Goal: Task Accomplishment & Management: Use online tool/utility

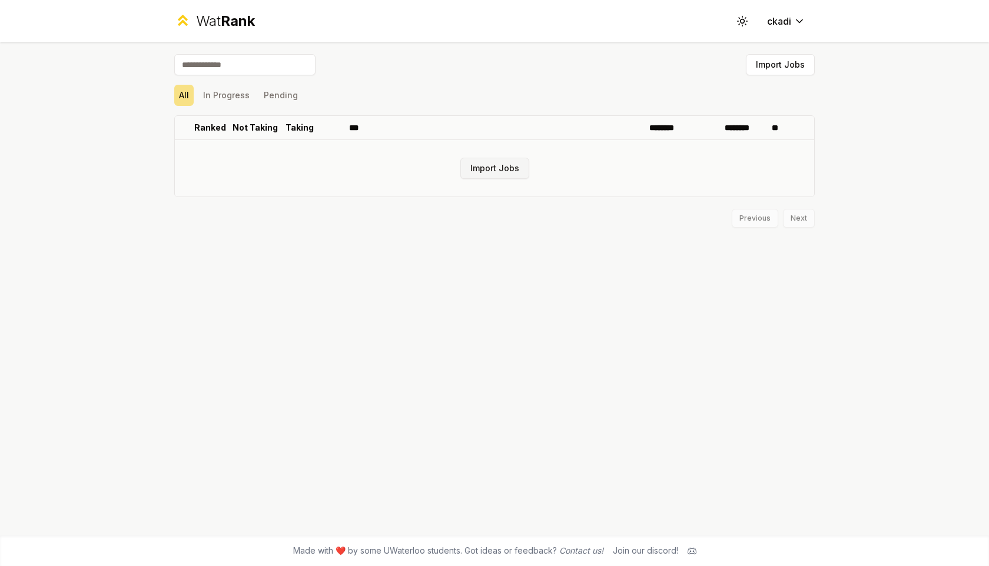
click at [506, 161] on button "Import Jobs" at bounding box center [494, 168] width 69 height 21
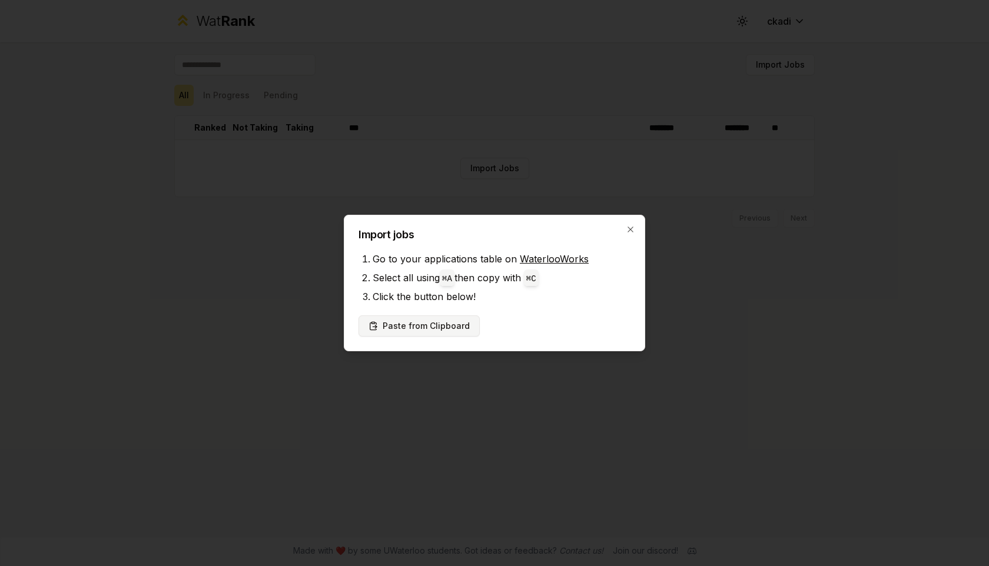
click at [453, 326] on button "Paste from Clipboard" at bounding box center [419, 326] width 121 height 21
click at [398, 328] on button "Paste from Clipboard" at bounding box center [419, 326] width 121 height 21
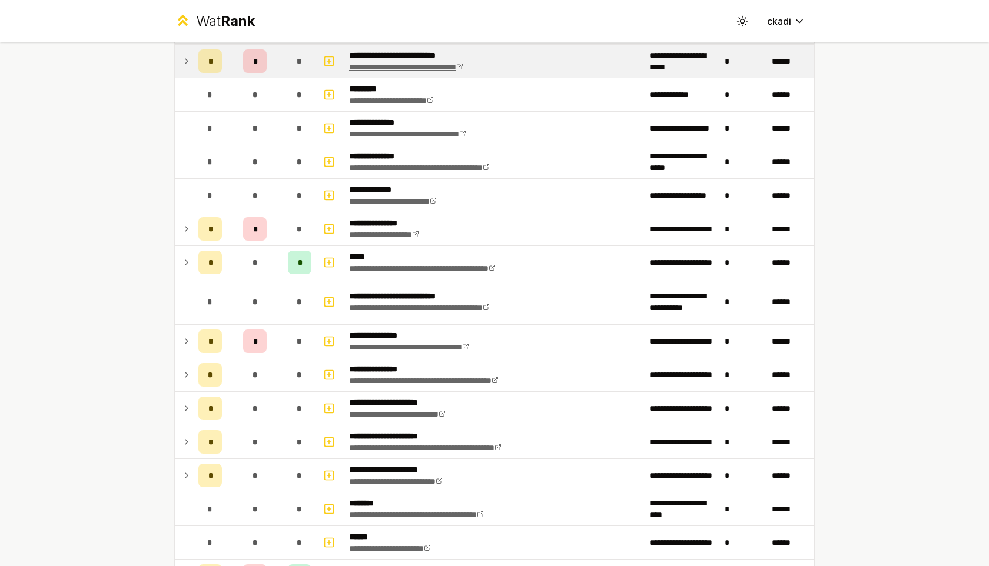
scroll to position [99, 0]
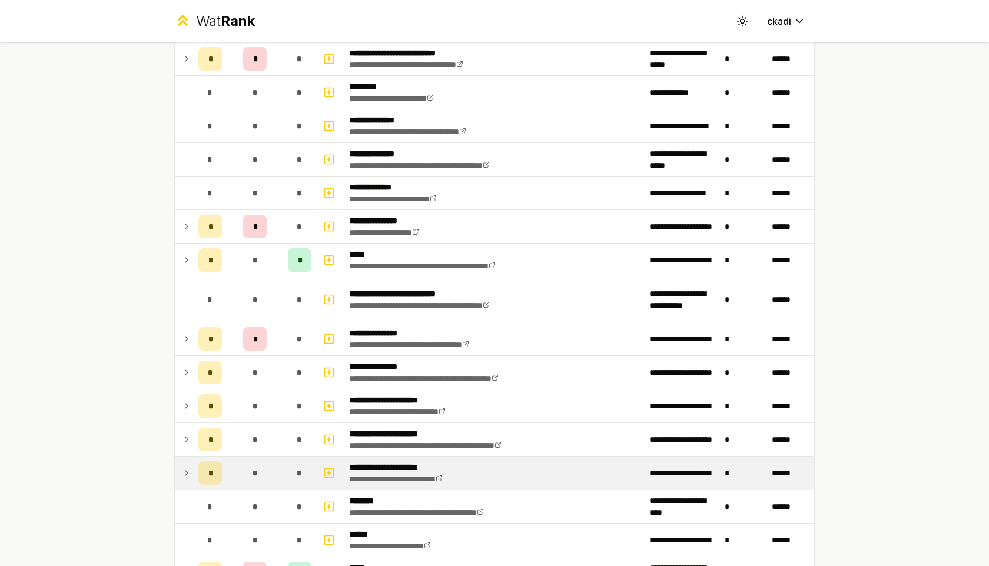
click at [188, 475] on icon at bounding box center [186, 473] width 9 height 14
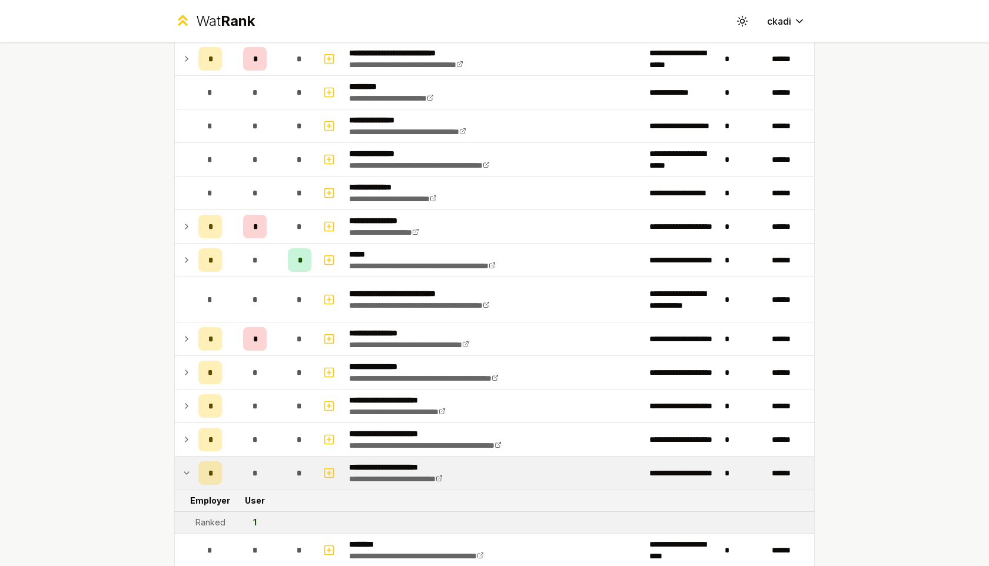
click at [188, 474] on icon at bounding box center [186, 473] width 9 height 14
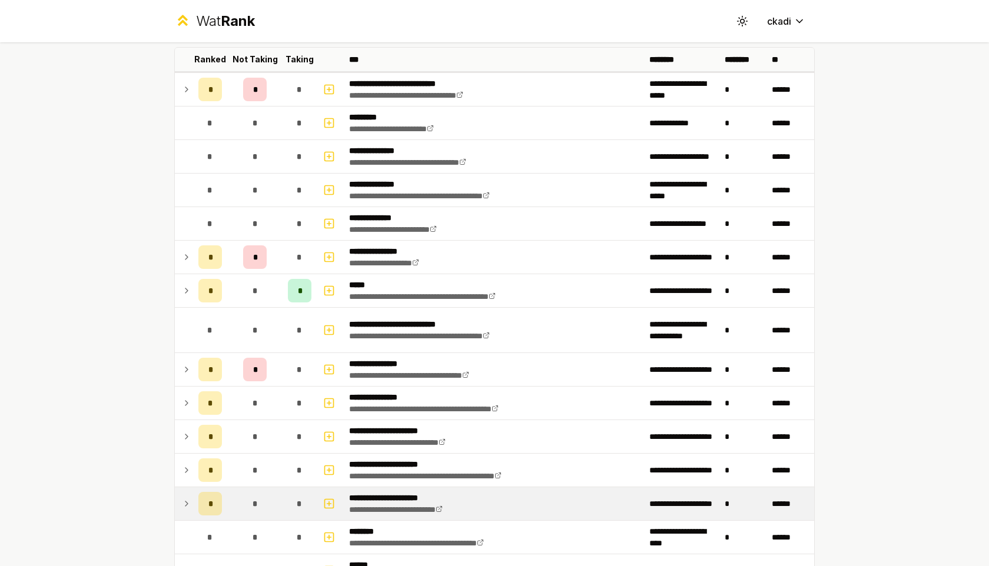
scroll to position [0, 0]
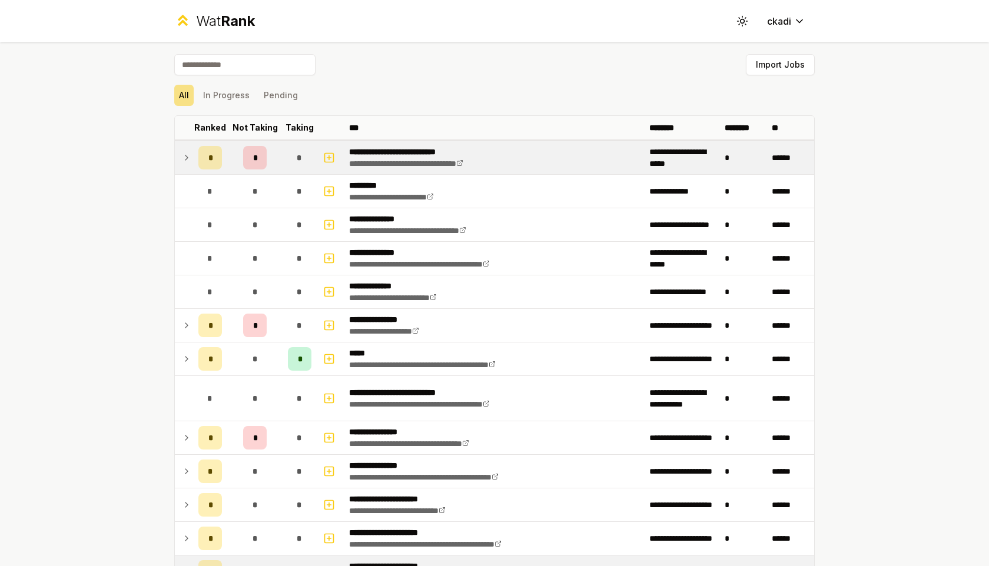
click at [188, 159] on icon at bounding box center [186, 158] width 9 height 14
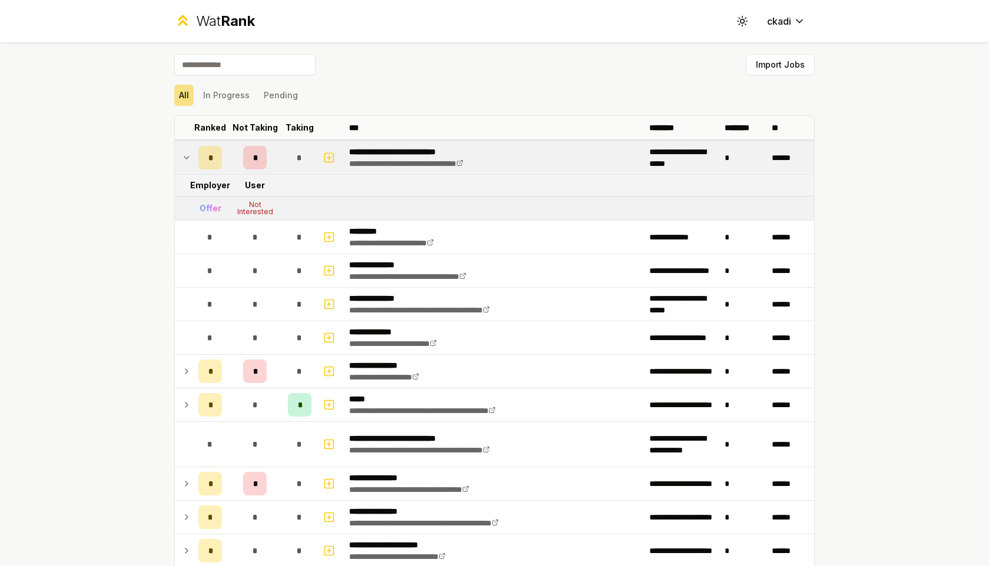
click at [186, 158] on icon at bounding box center [186, 158] width 5 height 2
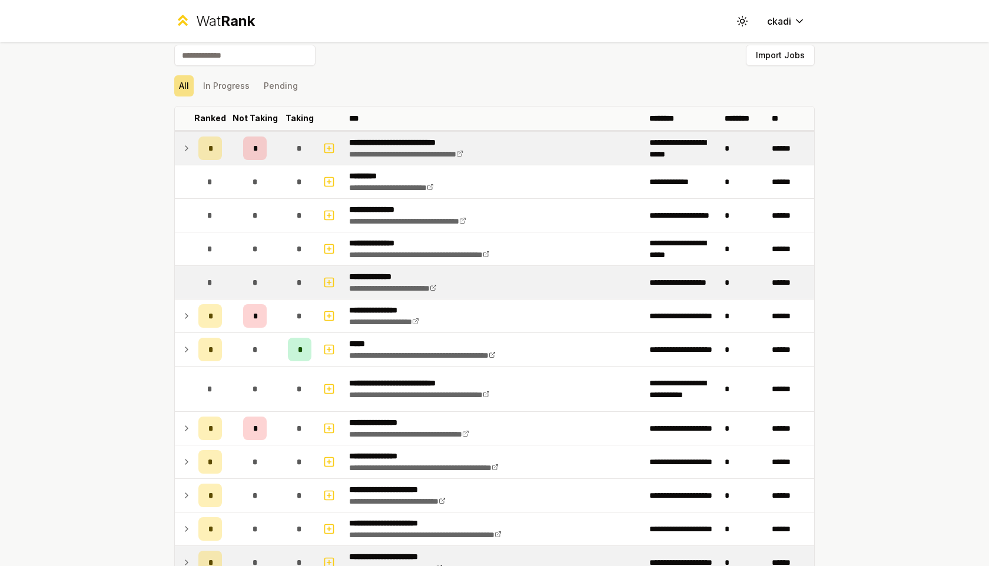
scroll to position [10, 0]
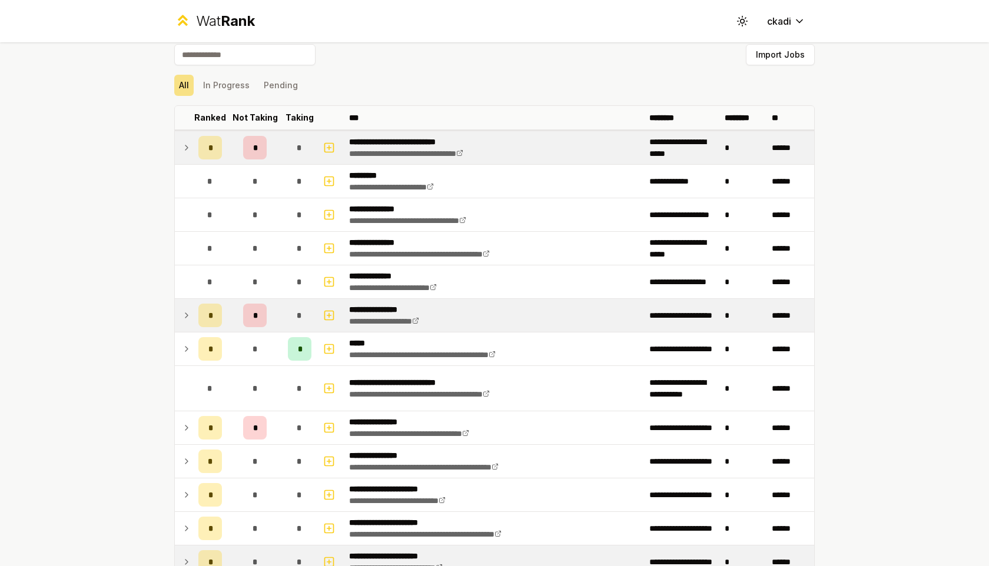
click at [192, 304] on td at bounding box center [184, 315] width 19 height 33
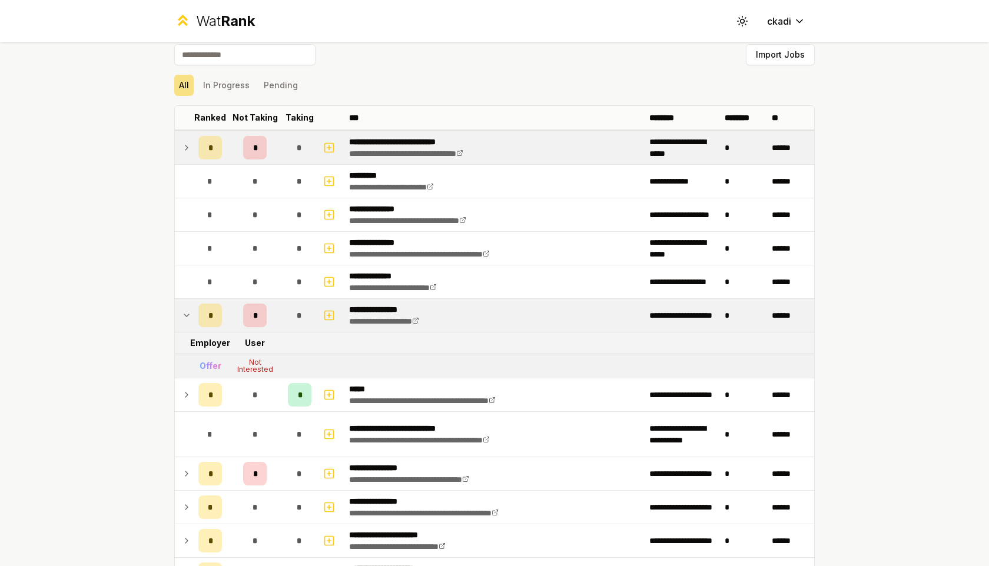
click at [192, 304] on td at bounding box center [184, 315] width 19 height 33
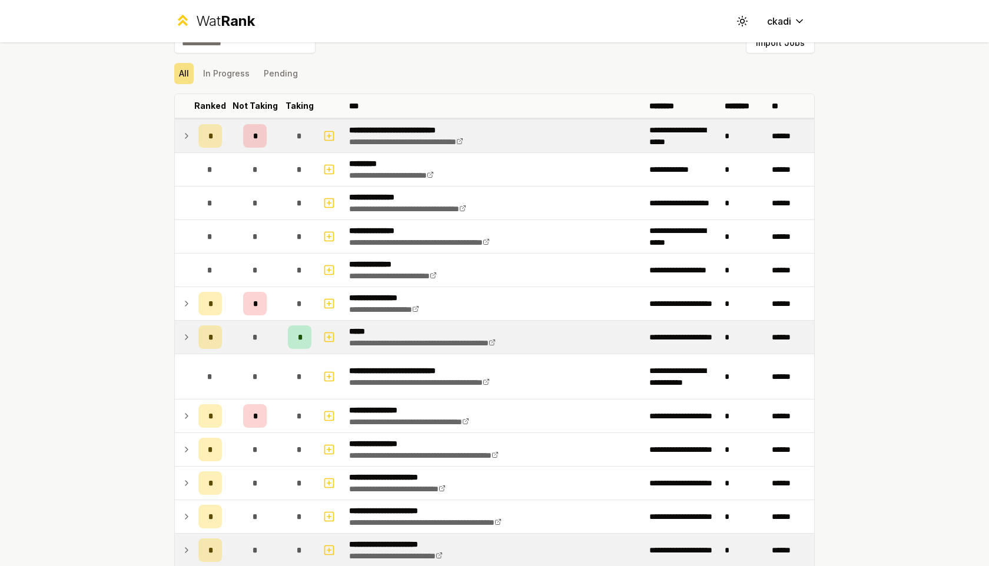
scroll to position [25, 0]
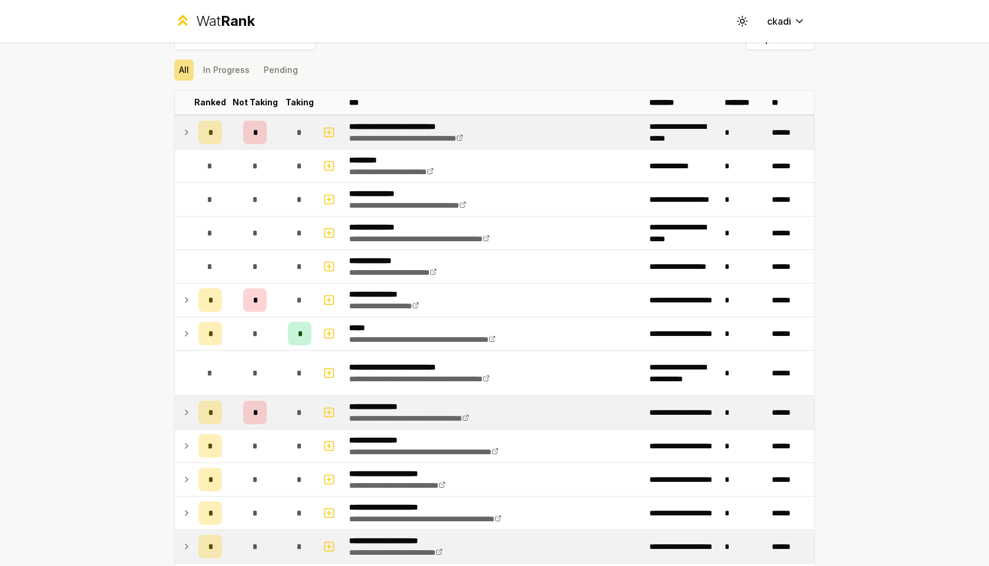
click at [188, 406] on icon at bounding box center [186, 413] width 9 height 14
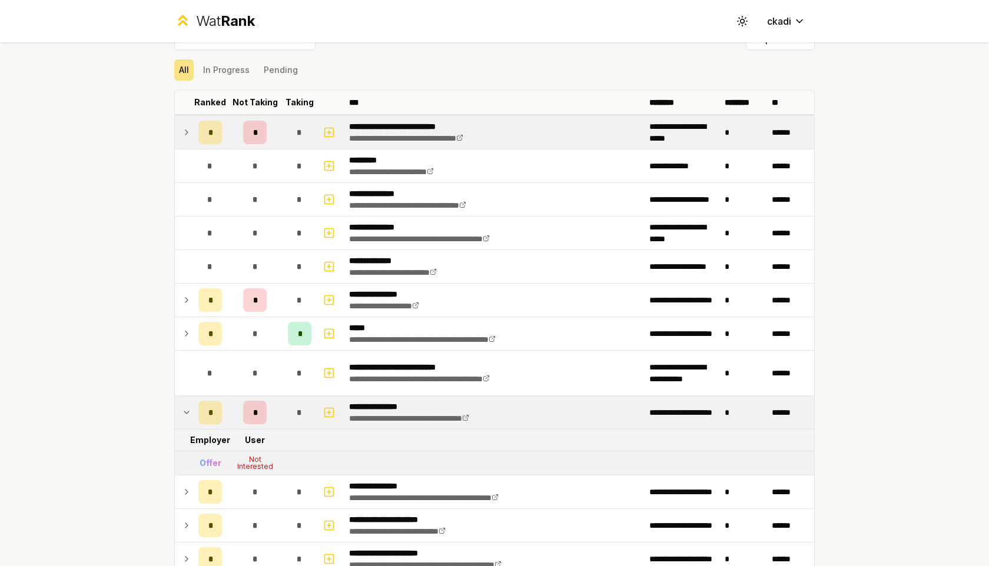
click at [188, 406] on icon at bounding box center [186, 413] width 9 height 14
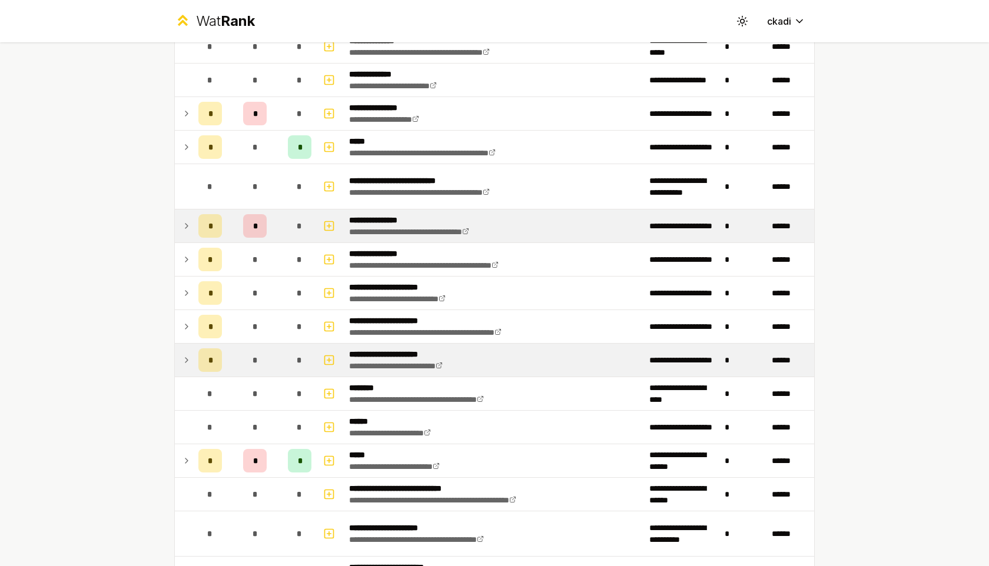
scroll to position [227, 0]
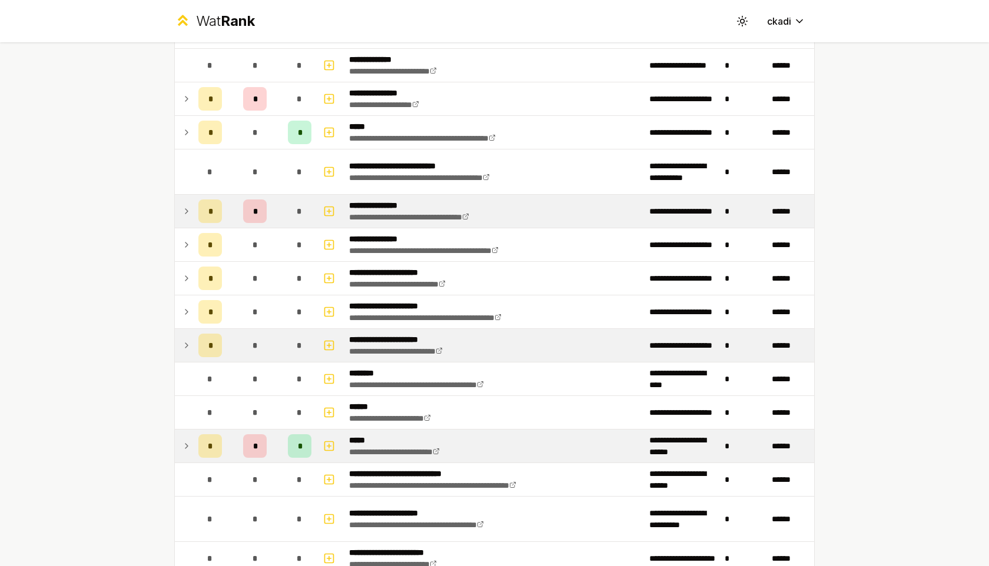
click at [184, 439] on icon at bounding box center [186, 446] width 9 height 14
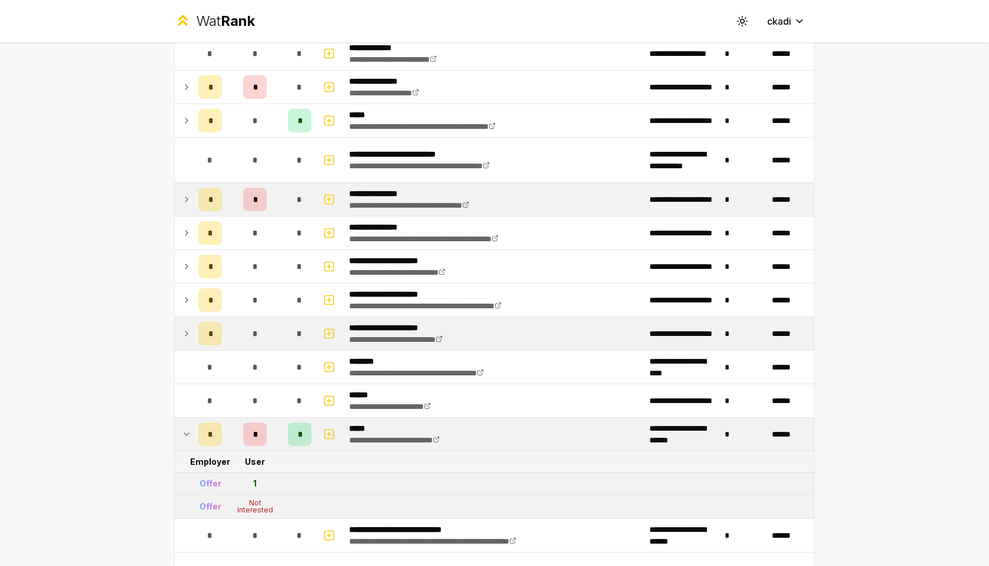
scroll to position [241, 0]
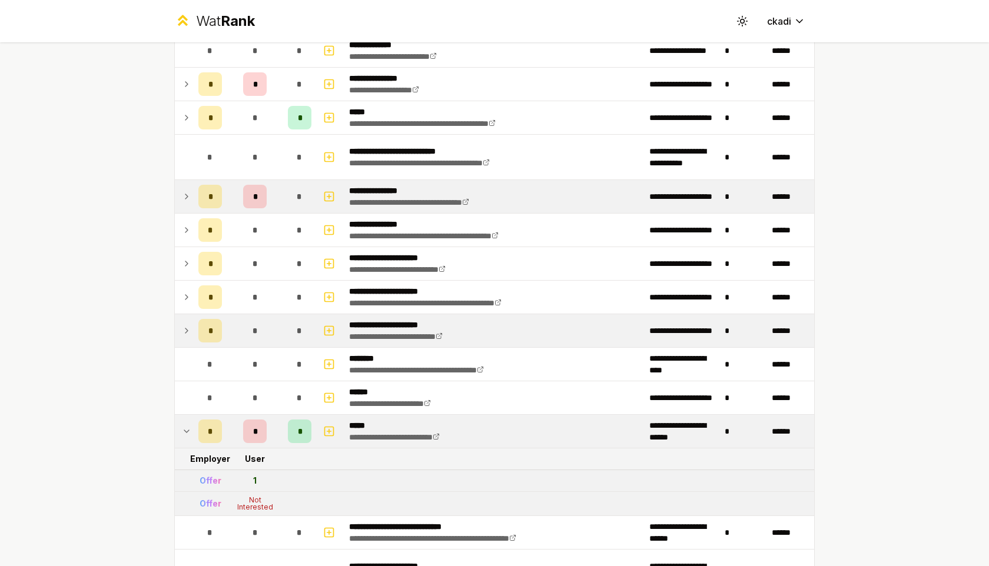
click at [184, 423] on td at bounding box center [184, 431] width 19 height 33
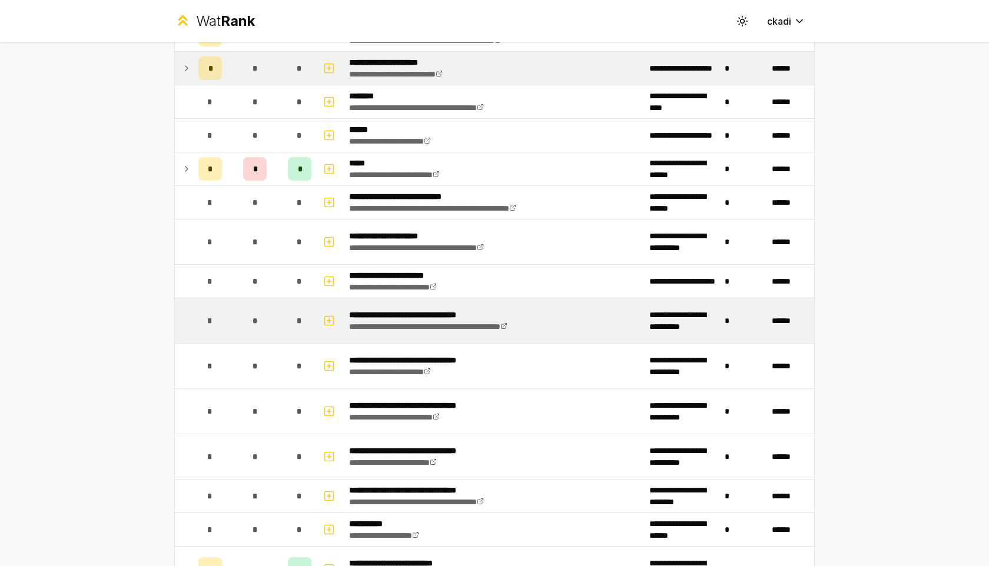
scroll to position [540, 0]
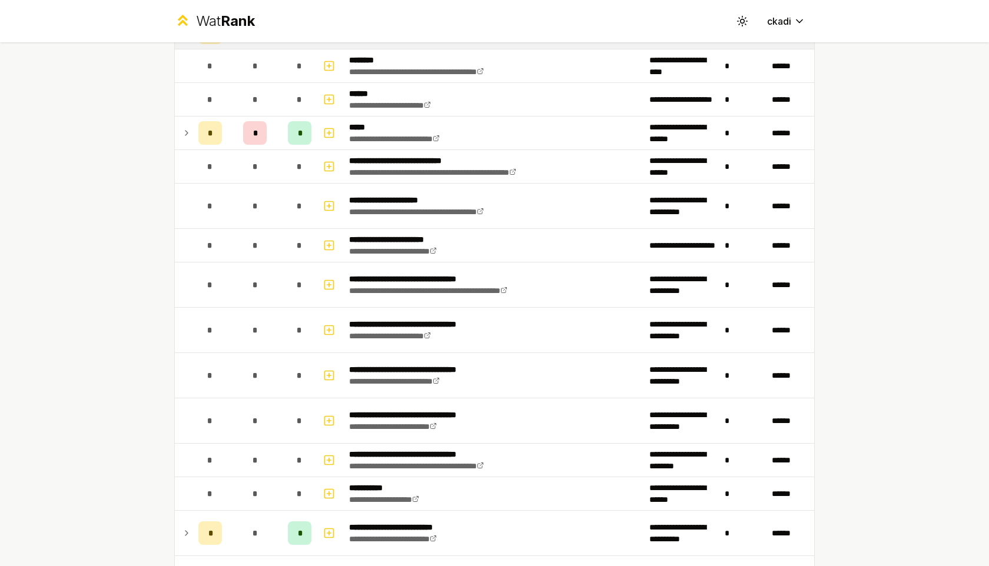
click at [182, 131] on icon at bounding box center [186, 133] width 9 height 14
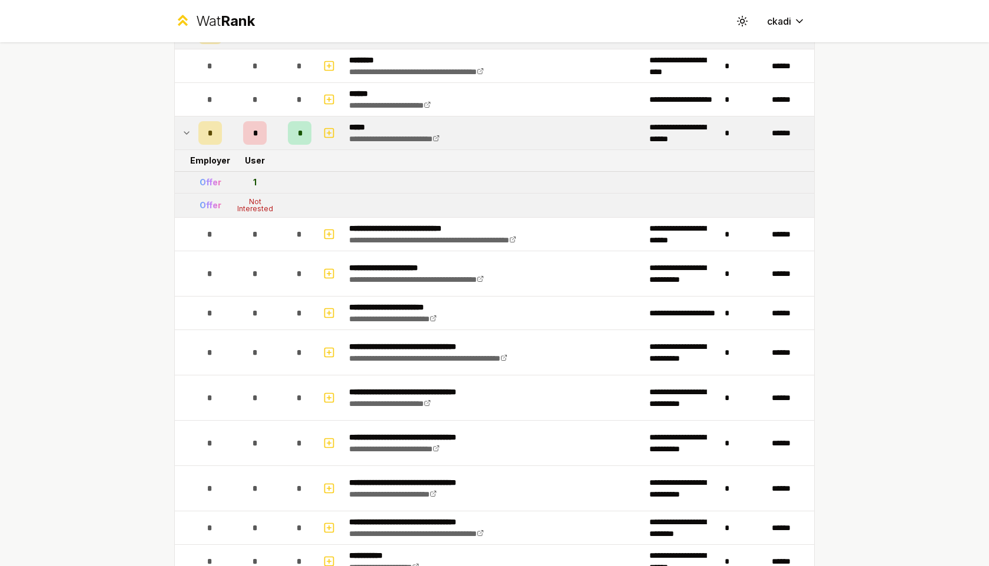
click at [183, 133] on icon at bounding box center [186, 133] width 9 height 14
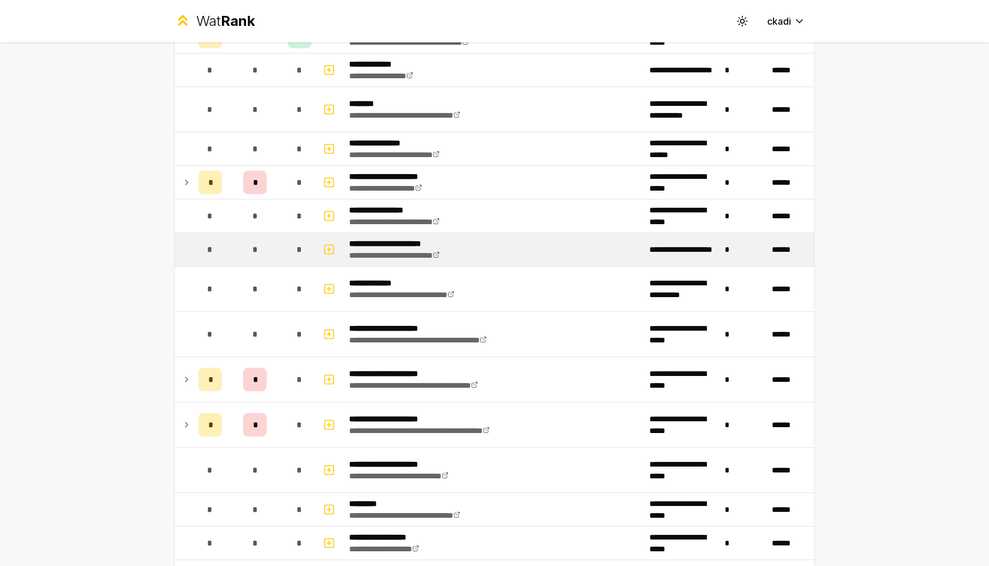
scroll to position [1335, 0]
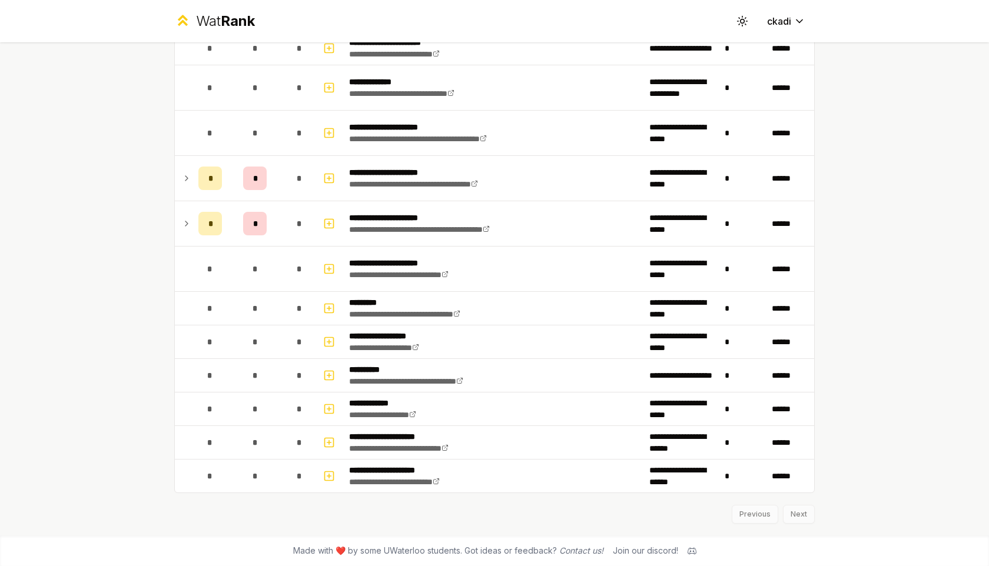
click at [800, 509] on div "Previous Next" at bounding box center [494, 508] width 640 height 31
click at [800, 515] on div "Previous Next" at bounding box center [494, 508] width 640 height 31
click at [747, 515] on div "Previous Next" at bounding box center [494, 508] width 640 height 31
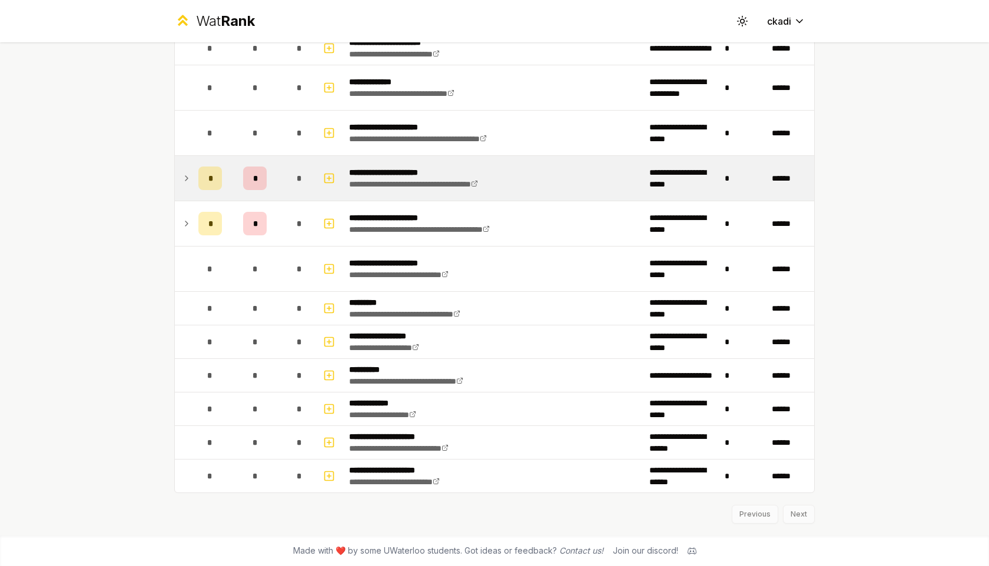
click at [189, 174] on icon at bounding box center [186, 178] width 9 height 14
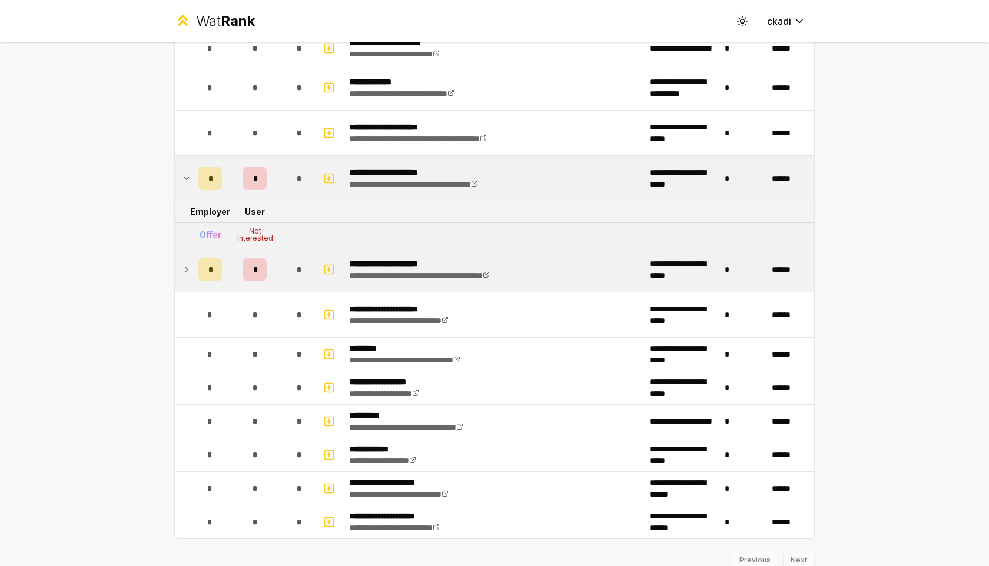
click at [183, 266] on icon at bounding box center [186, 270] width 9 height 14
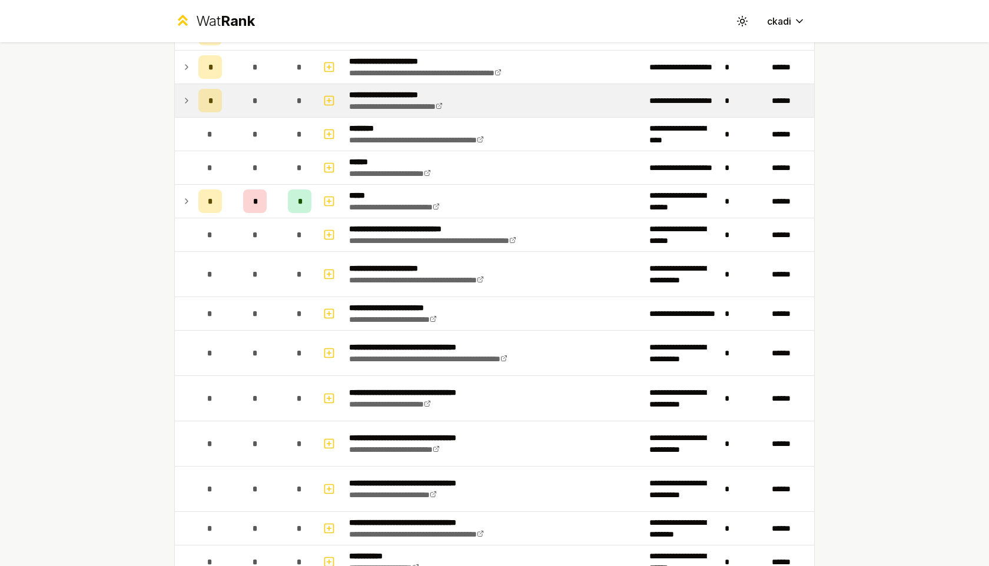
scroll to position [490, 0]
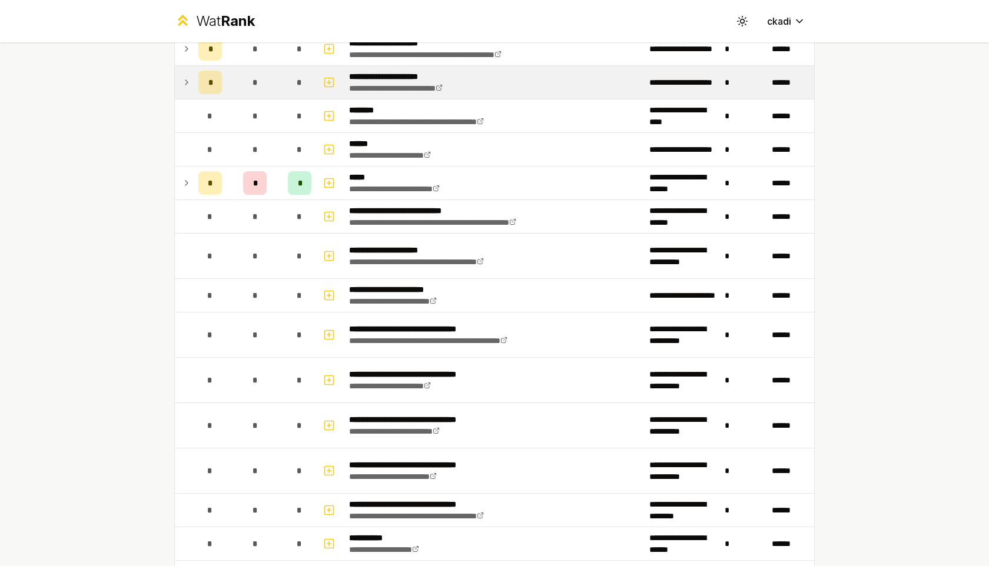
click at [87, 104] on div "**********" at bounding box center [494, 283] width 989 height 566
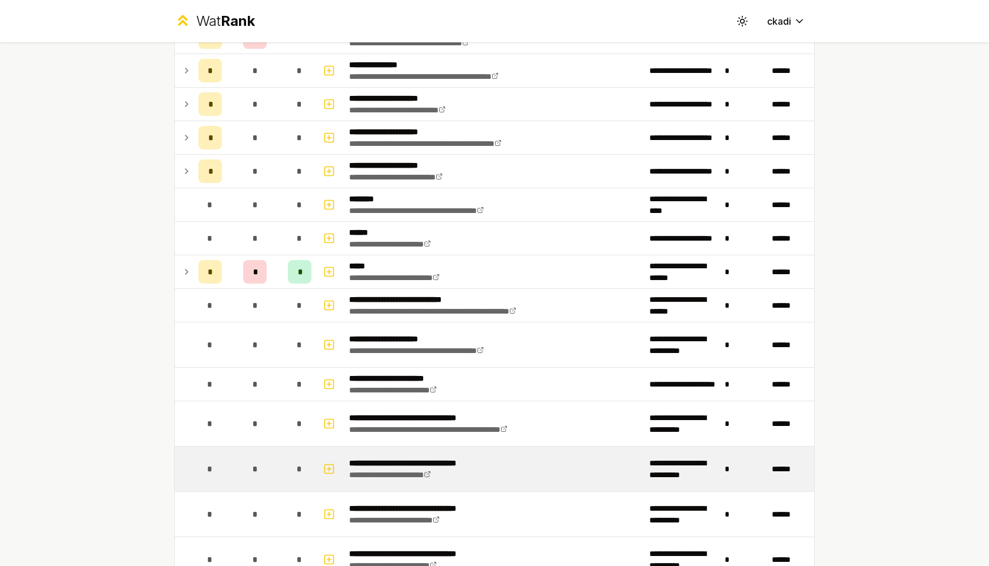
scroll to position [397, 0]
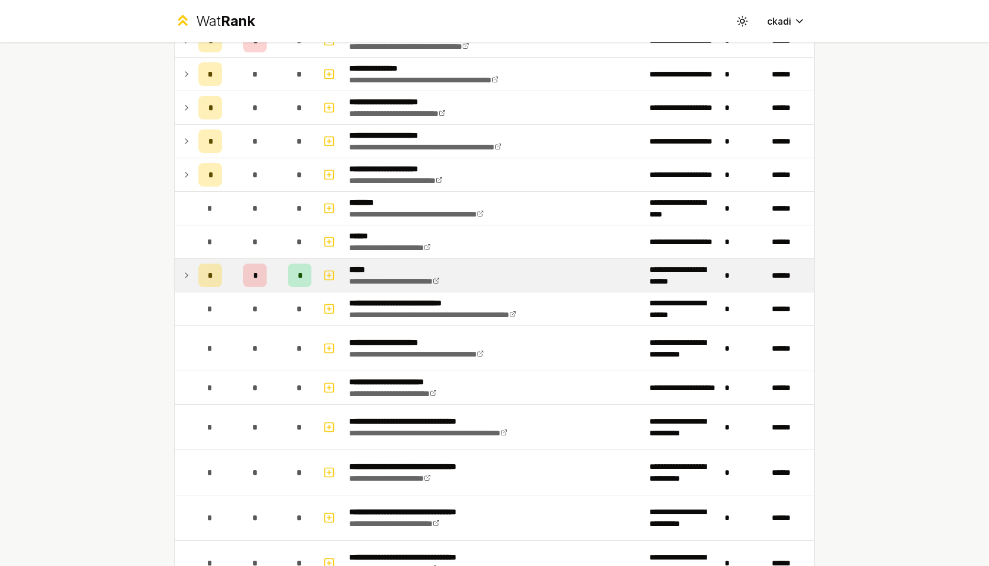
click at [185, 262] on td at bounding box center [184, 275] width 19 height 33
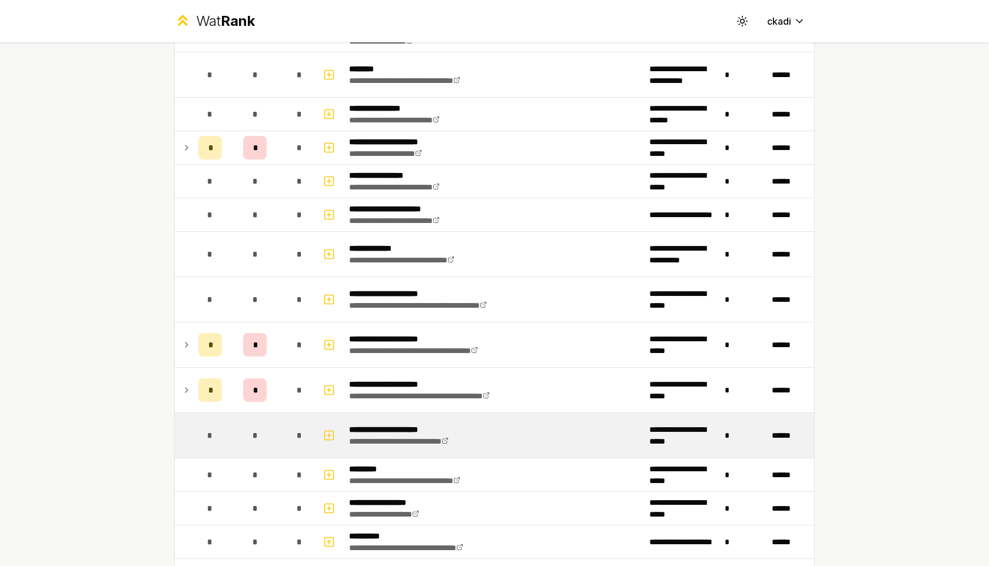
scroll to position [1218, 0]
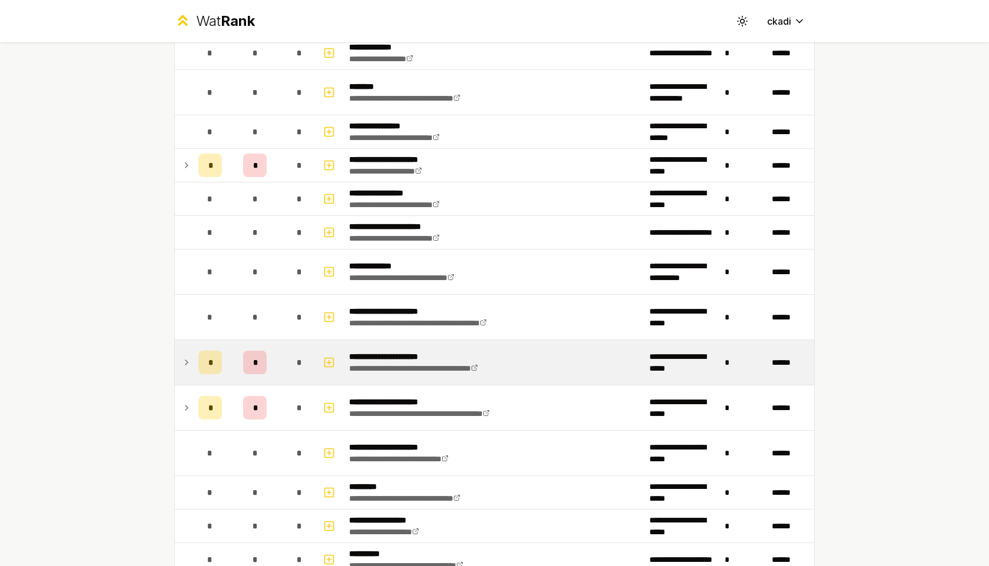
click at [192, 360] on td at bounding box center [184, 362] width 19 height 45
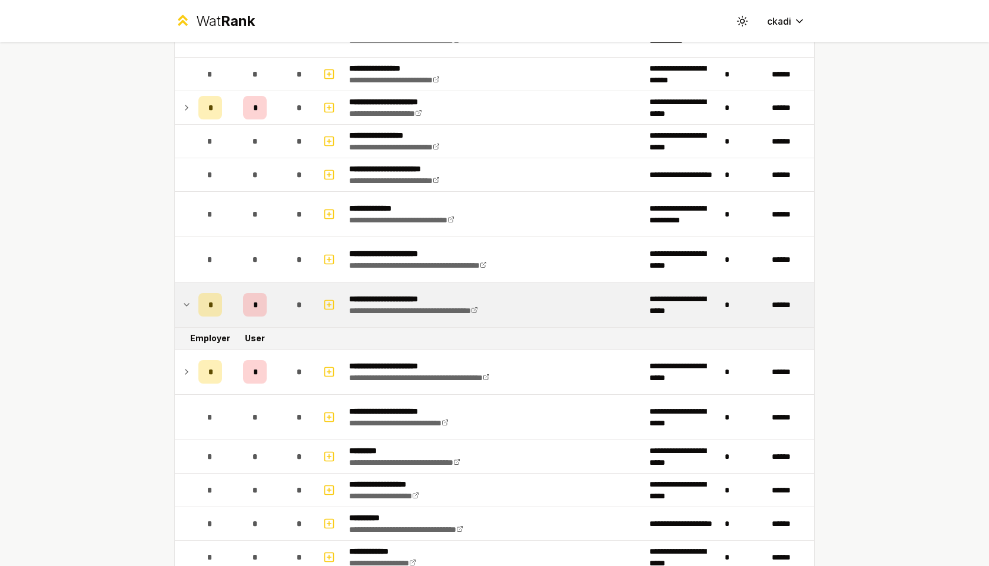
scroll to position [1277, 0]
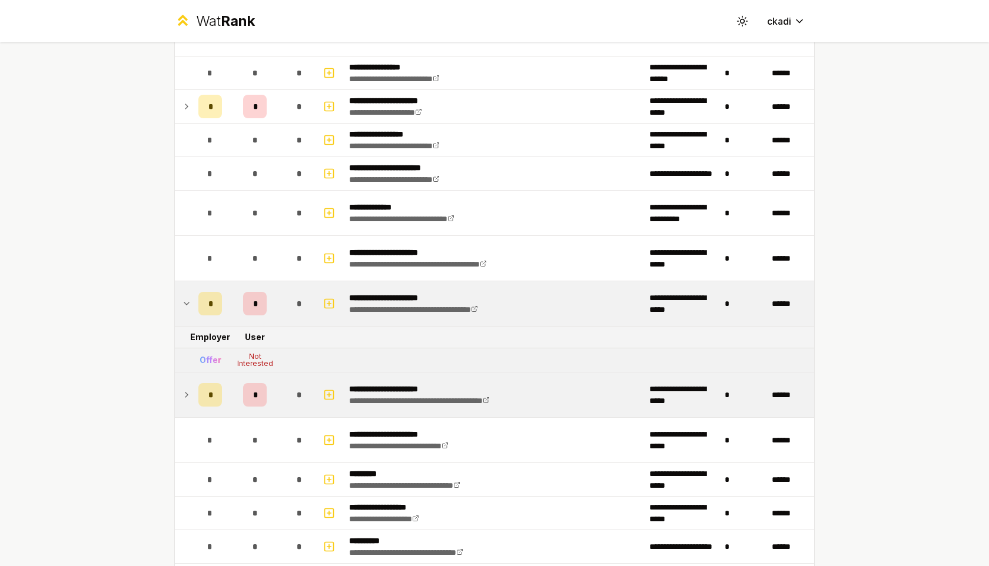
click at [187, 389] on icon at bounding box center [186, 395] width 9 height 14
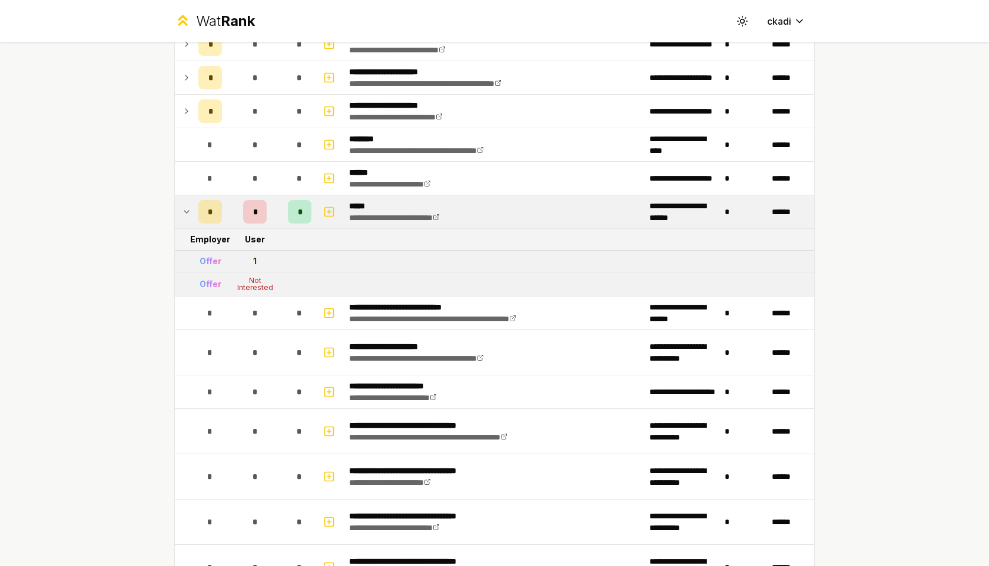
scroll to position [432, 0]
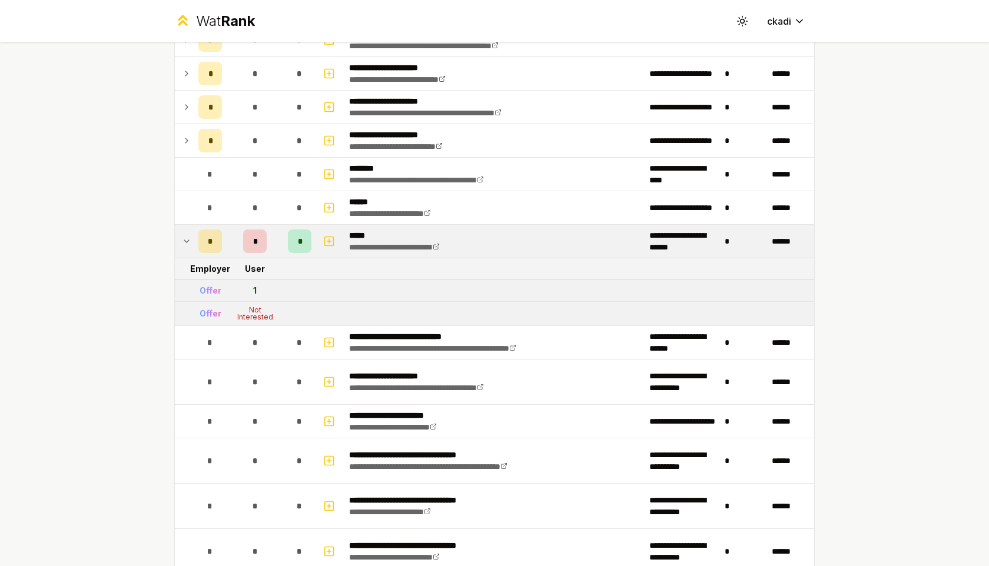
click at [178, 238] on td at bounding box center [184, 241] width 19 height 33
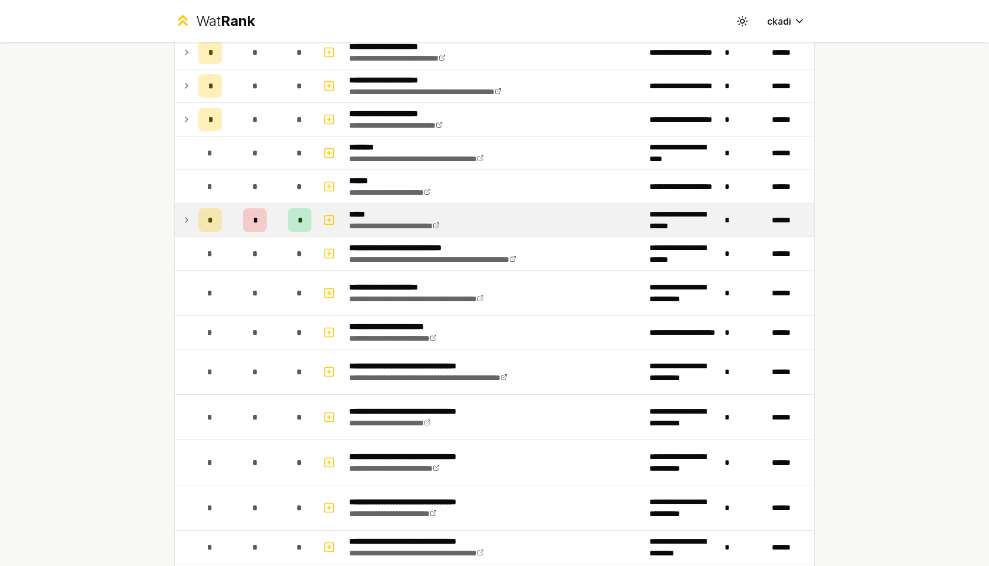
scroll to position [456, 0]
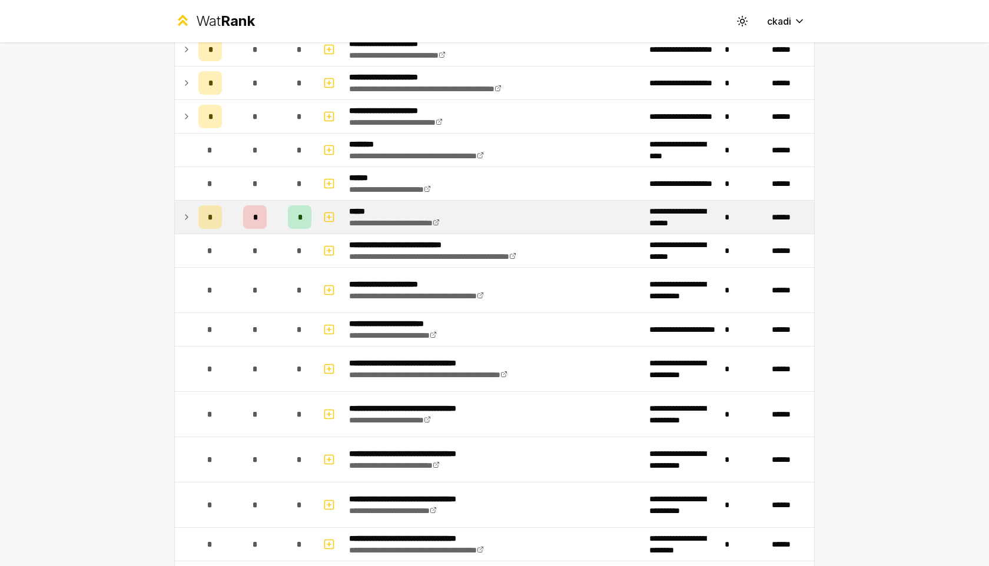
click at [182, 218] on icon at bounding box center [186, 217] width 9 height 14
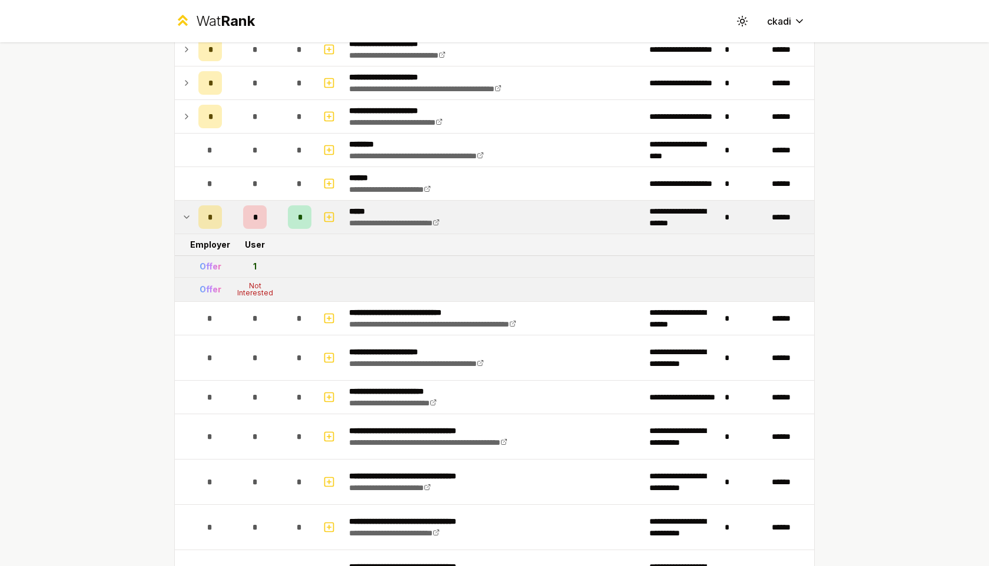
click at [182, 218] on icon at bounding box center [186, 217] width 9 height 14
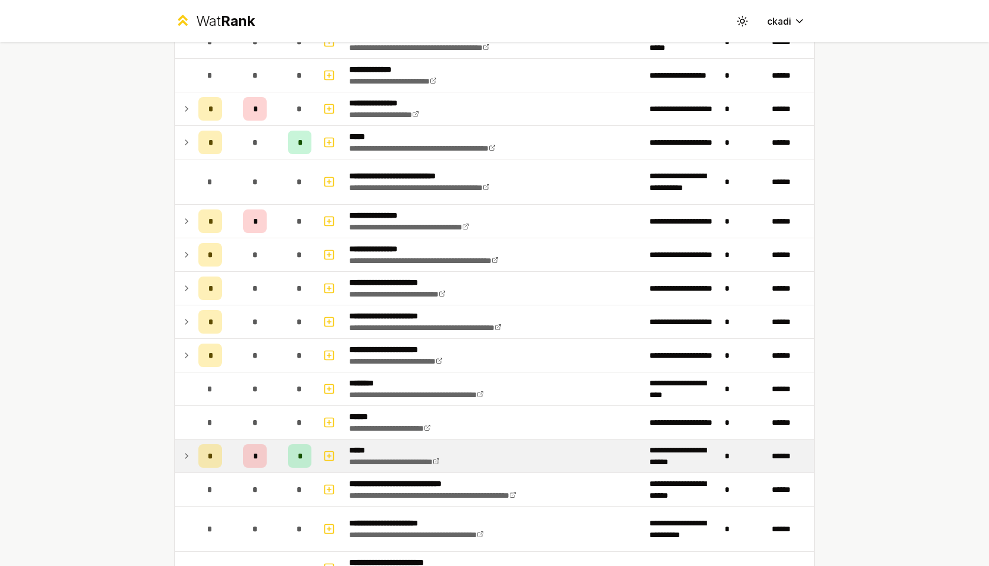
scroll to position [143, 0]
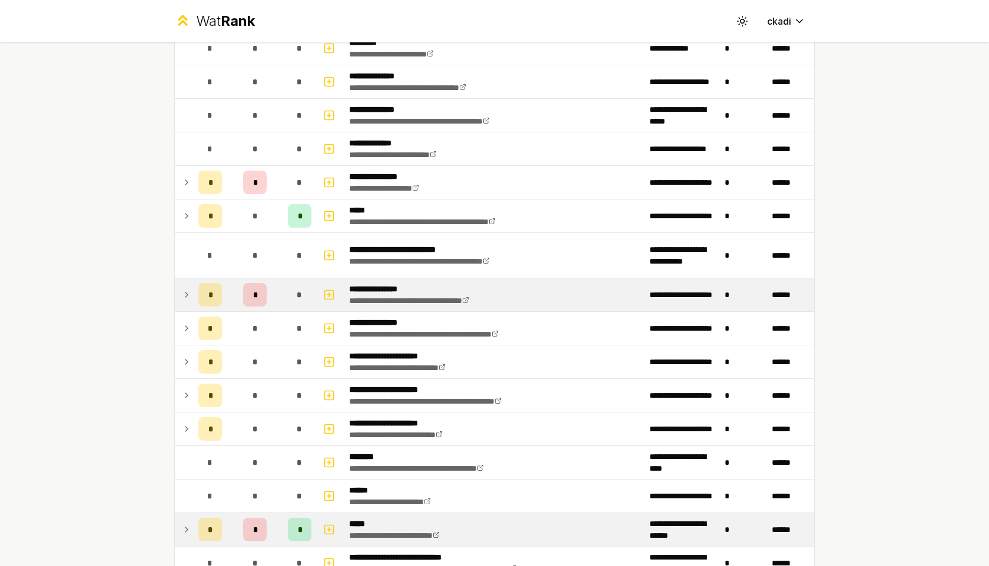
click at [184, 291] on icon at bounding box center [186, 295] width 9 height 14
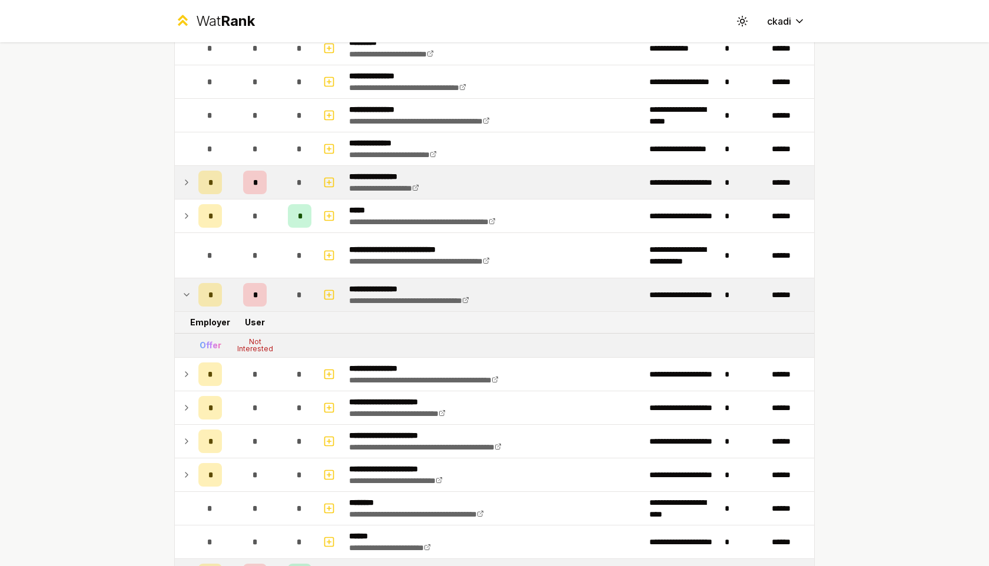
click at [188, 190] on td at bounding box center [184, 182] width 19 height 33
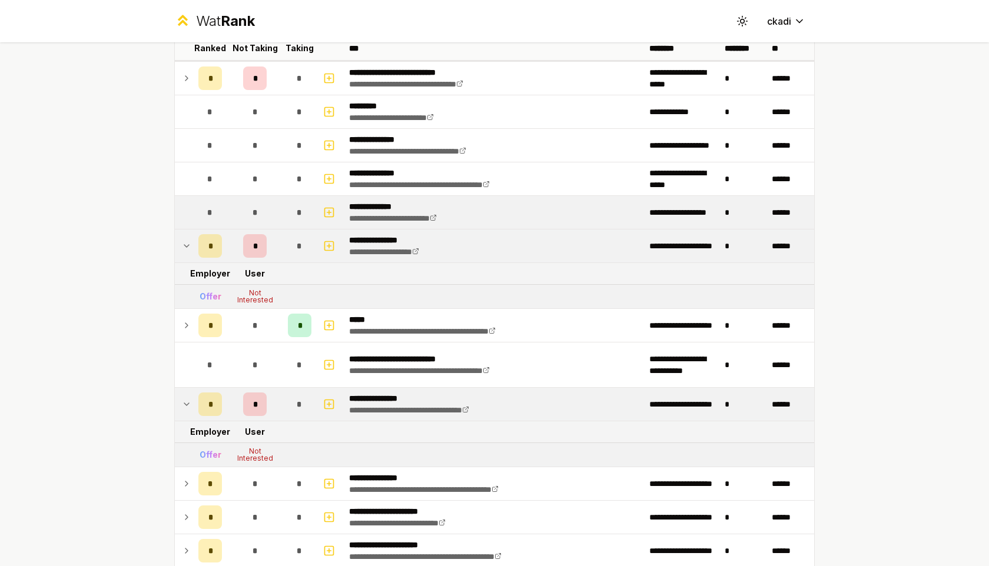
scroll to position [0, 0]
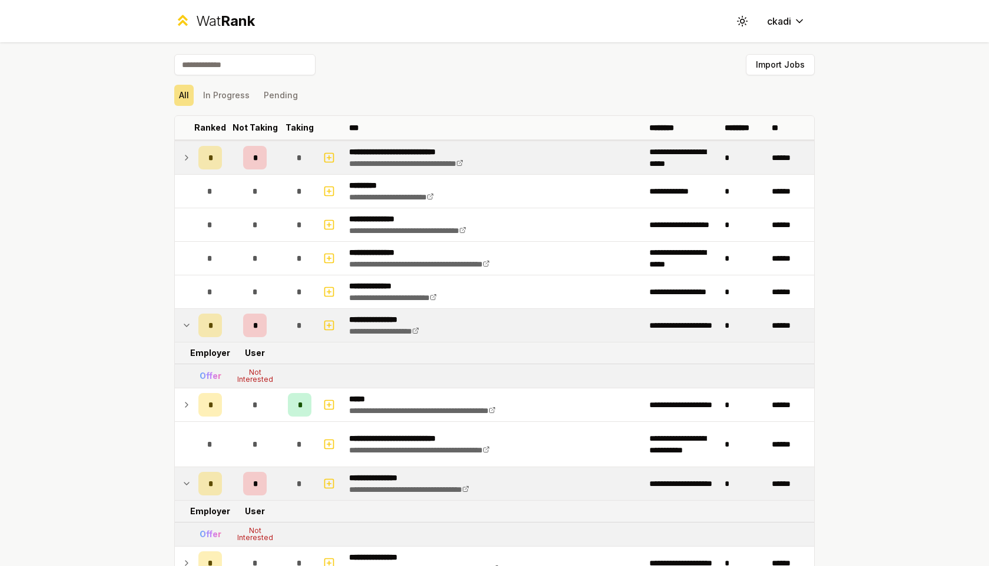
click at [180, 156] on td at bounding box center [184, 157] width 19 height 33
